Goal: Information Seeking & Learning: Learn about a topic

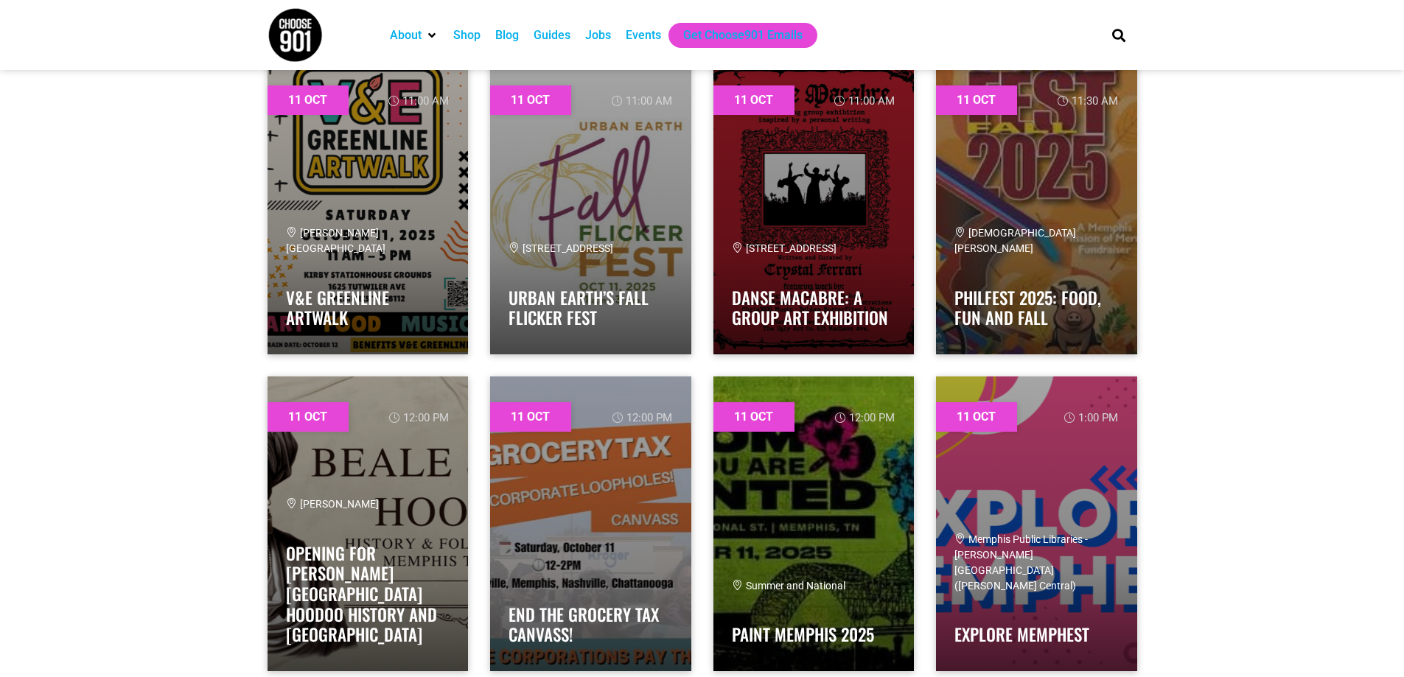
scroll to position [8400, 0]
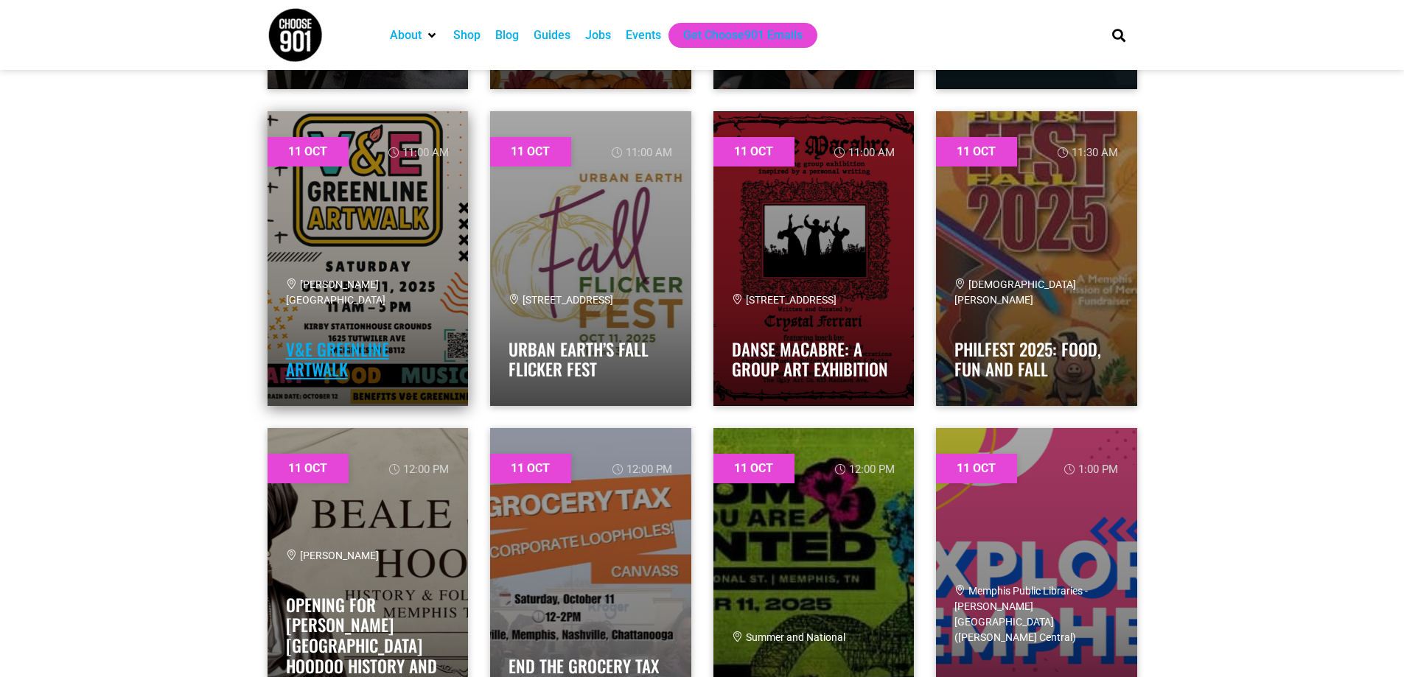
click at [335, 349] on link "V&E Greenline Artwalk" at bounding box center [337, 360] width 103 height 46
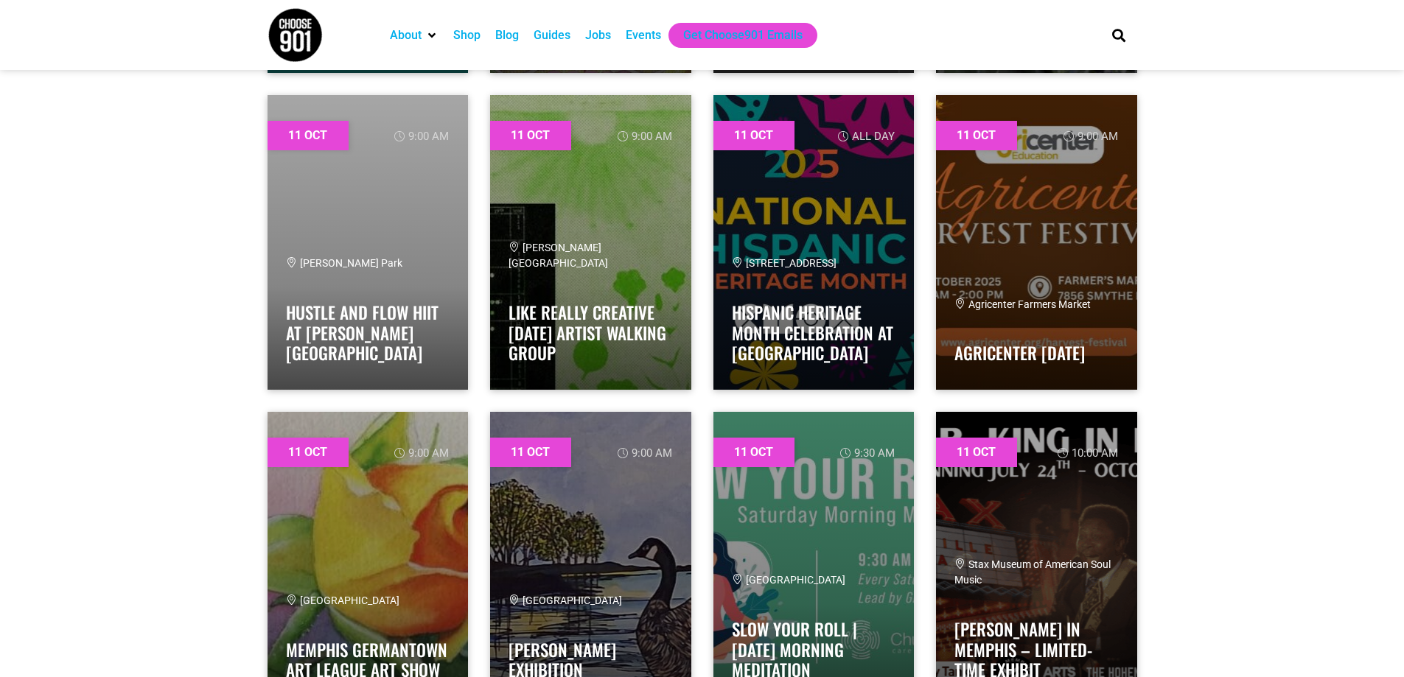
scroll to position [7148, 0]
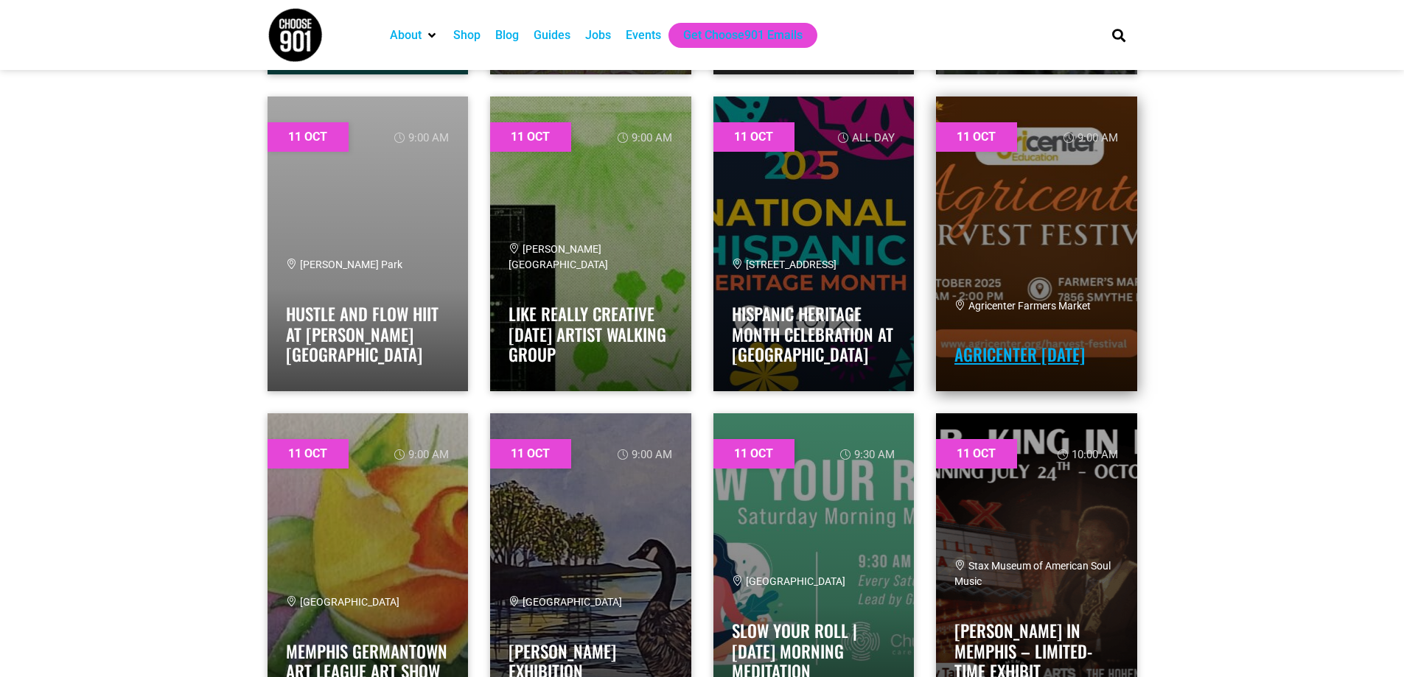
click at [1048, 346] on link "Agricenter [DATE]" at bounding box center [1019, 354] width 130 height 25
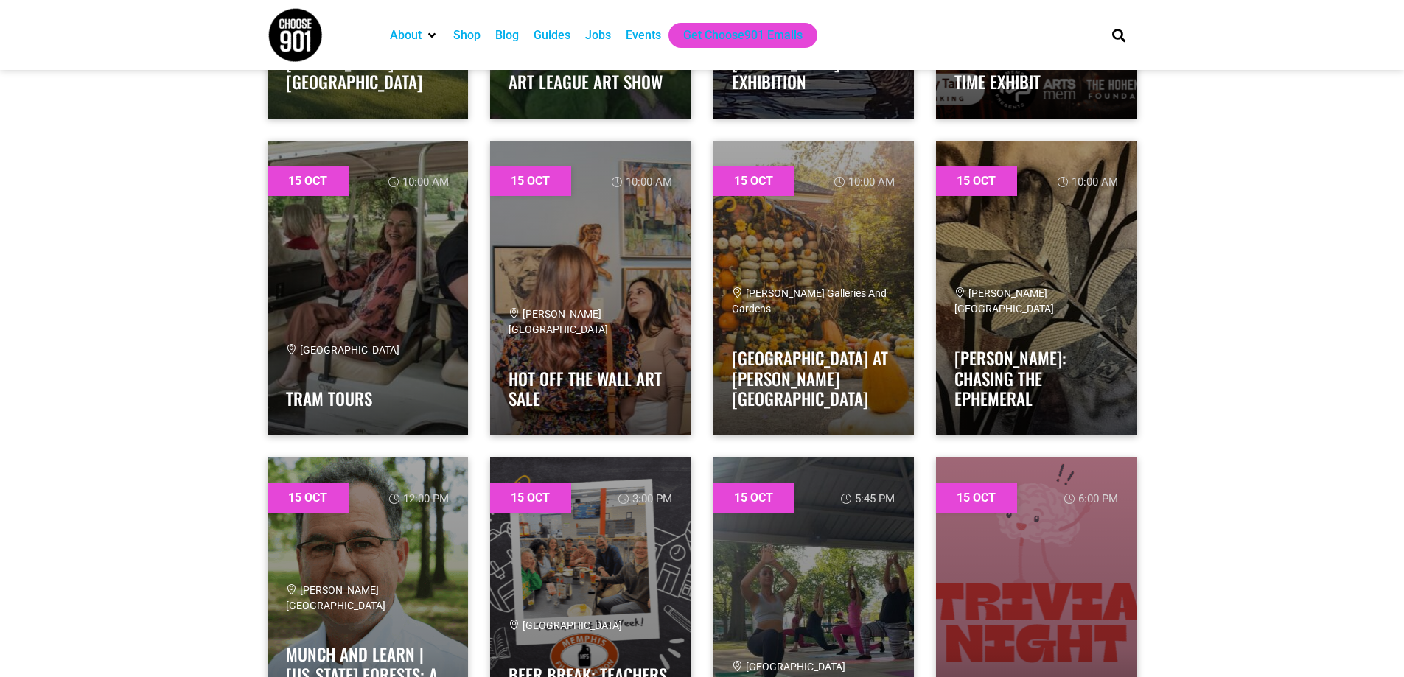
scroll to position [14738, 0]
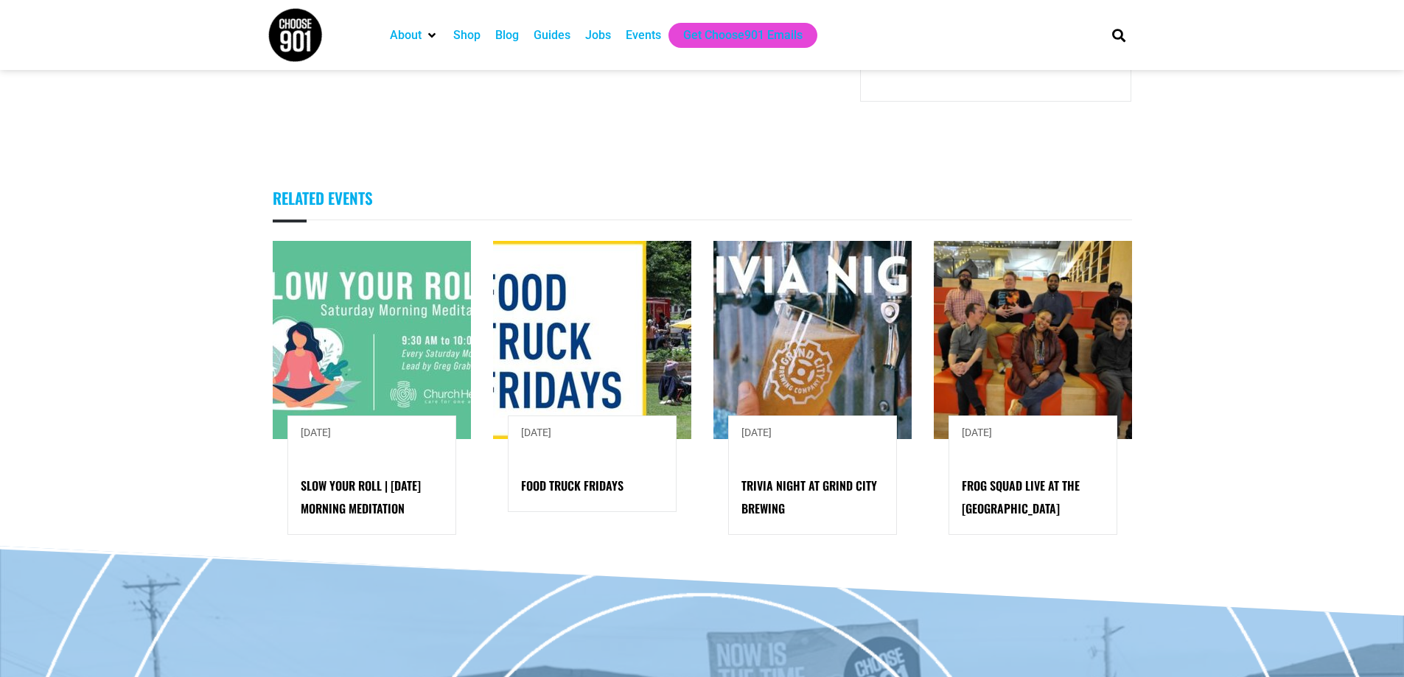
scroll to position [1105, 0]
